Goal: Task Accomplishment & Management: Manage account settings

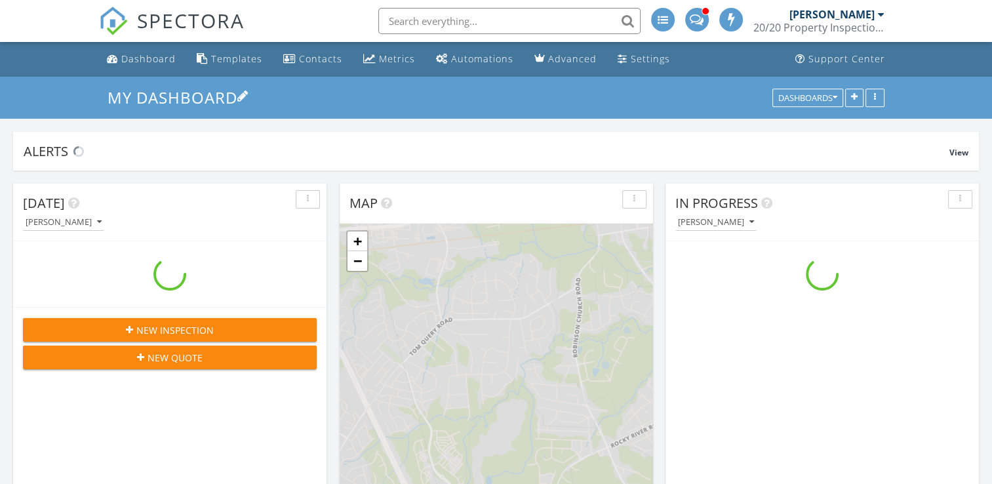
scroll to position [1214, 1012]
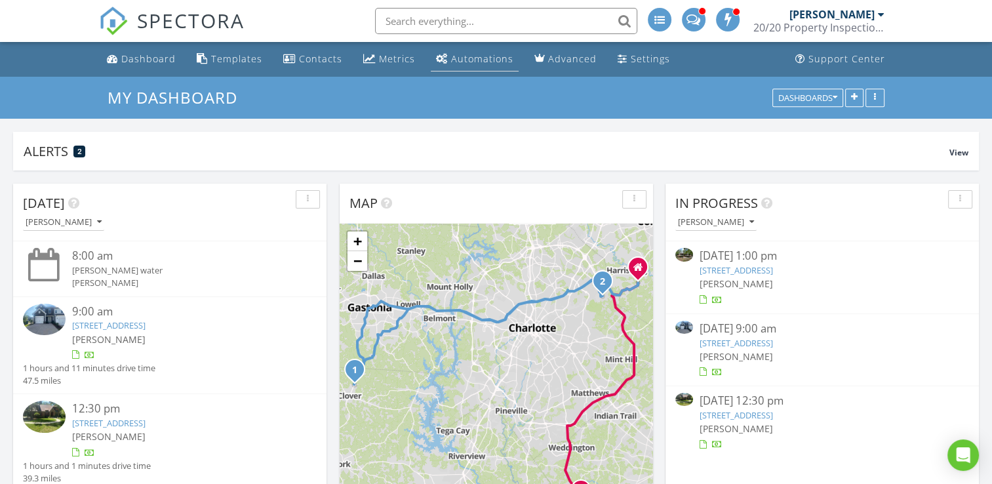
click at [496, 60] on div "Automations" at bounding box center [482, 58] width 62 height 12
click at [852, 14] on div "[PERSON_NAME]" at bounding box center [831, 14] width 85 height 13
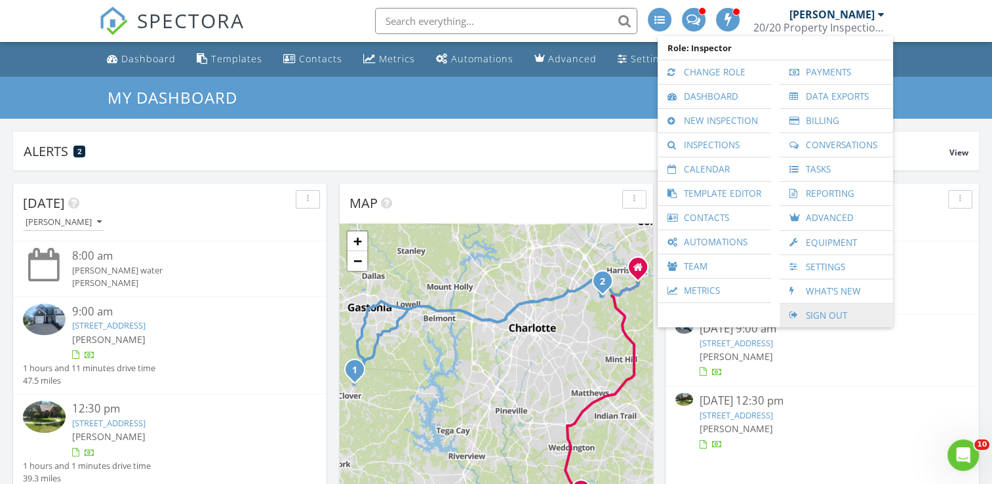
click at [834, 308] on link "Sign Out" at bounding box center [836, 316] width 100 height 24
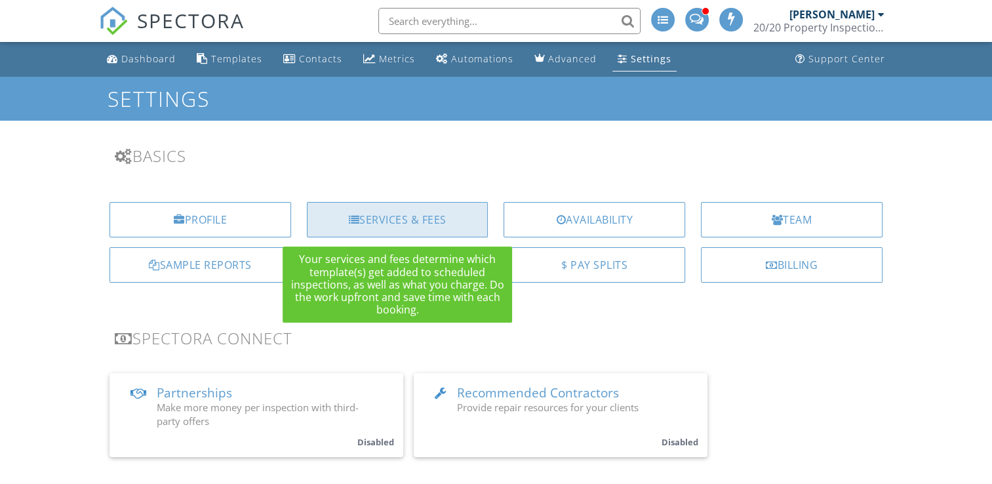
click at [438, 214] on div "Services & Fees" at bounding box center [398, 219] width 182 height 35
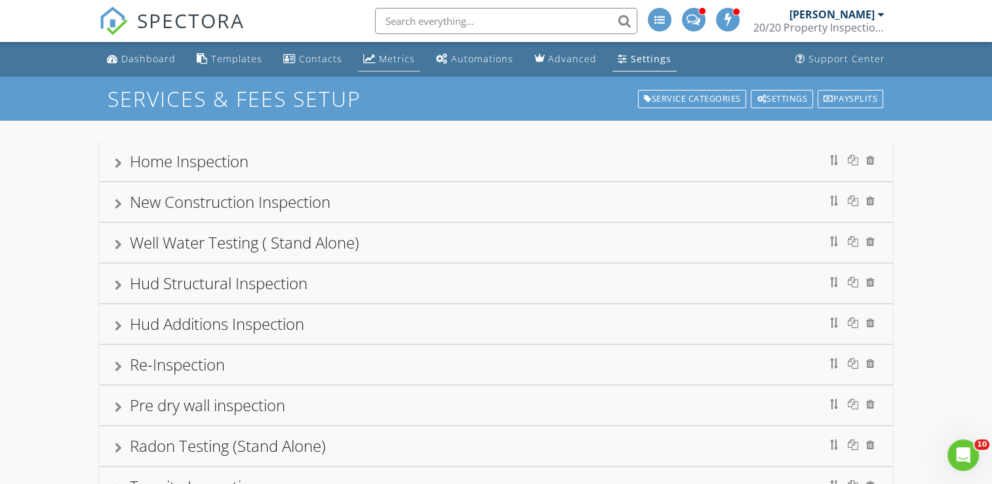
click at [408, 60] on div "Metrics" at bounding box center [397, 58] width 36 height 12
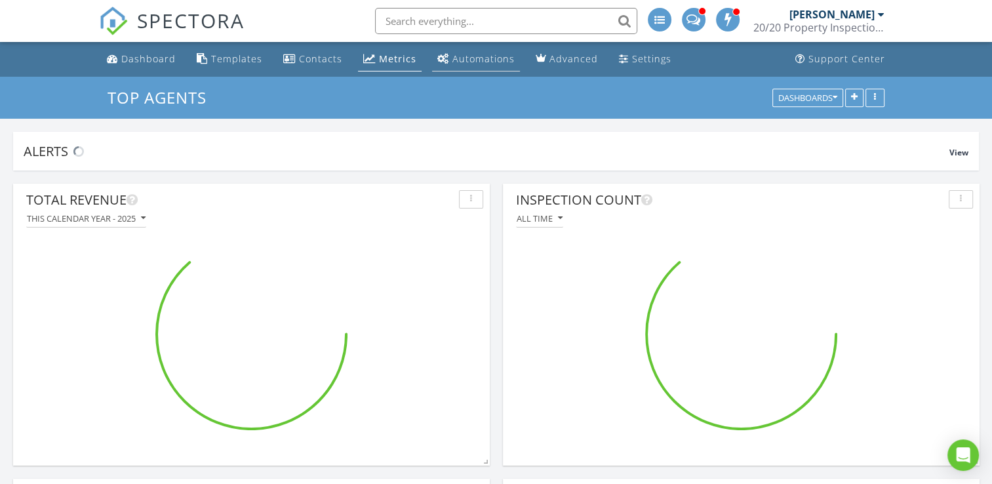
click at [475, 66] on link "Automations" at bounding box center [476, 59] width 88 height 24
